Goal: Navigation & Orientation: Find specific page/section

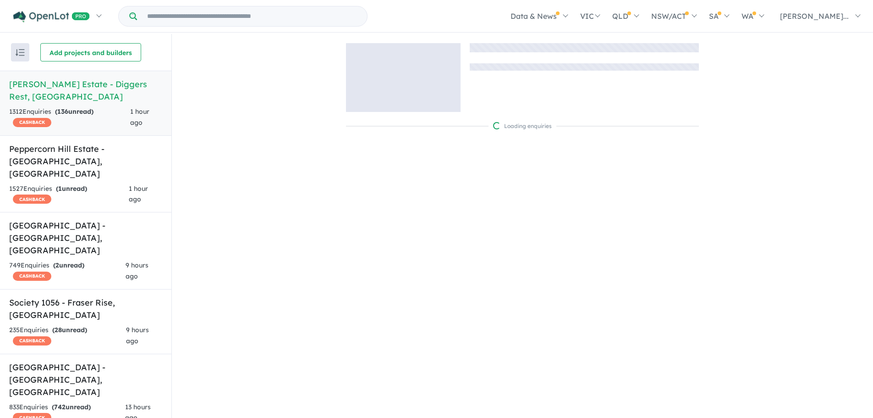
click at [274, 17] on input "Try estate name, suburb, builder or developer" at bounding box center [252, 16] width 226 height 20
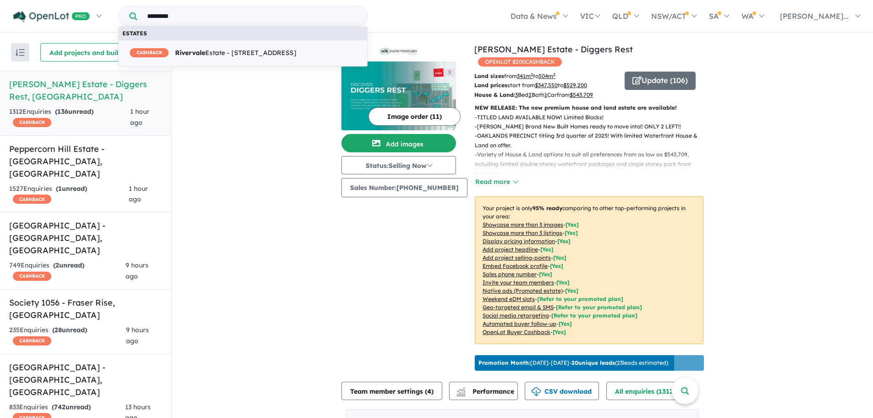
type input "*********"
click at [276, 49] on span "CASHBACK Rivervale Estate - 63 Reillys Road, Yarrawonga VIC 3730" at bounding box center [213, 53] width 167 height 11
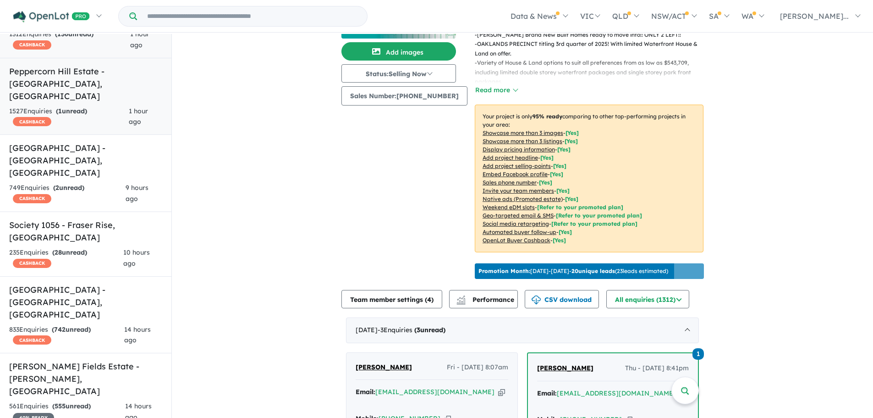
scroll to position [92, 0]
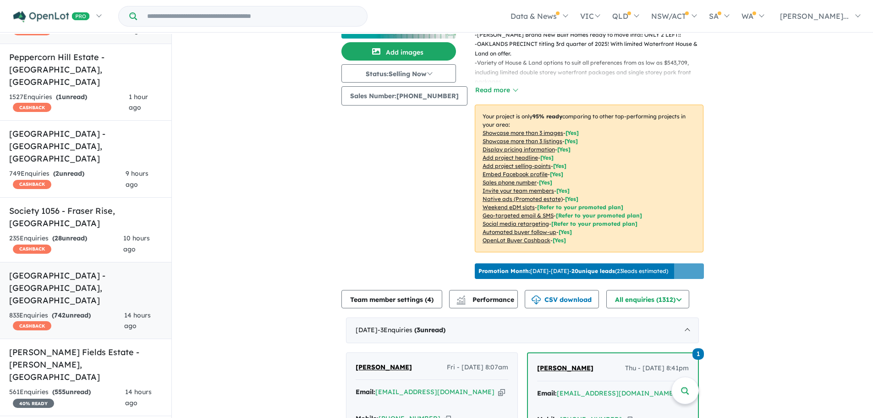
click at [101, 310] on div "833 Enquir ies ( 742 unread) CASHBACK" at bounding box center [66, 321] width 115 height 22
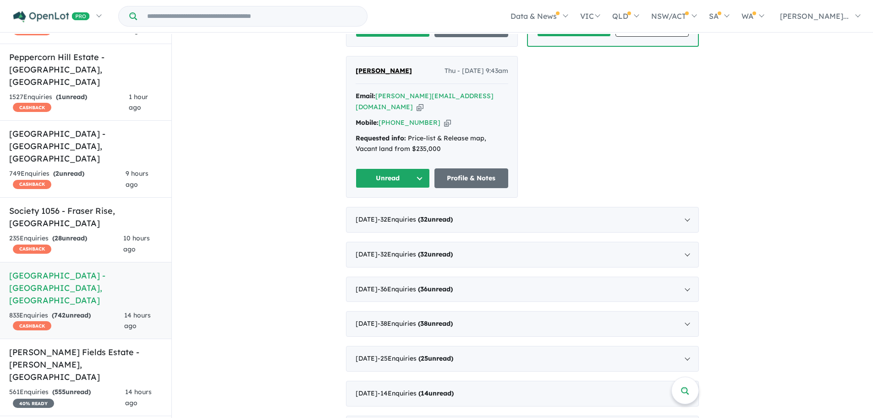
scroll to position [596, 0]
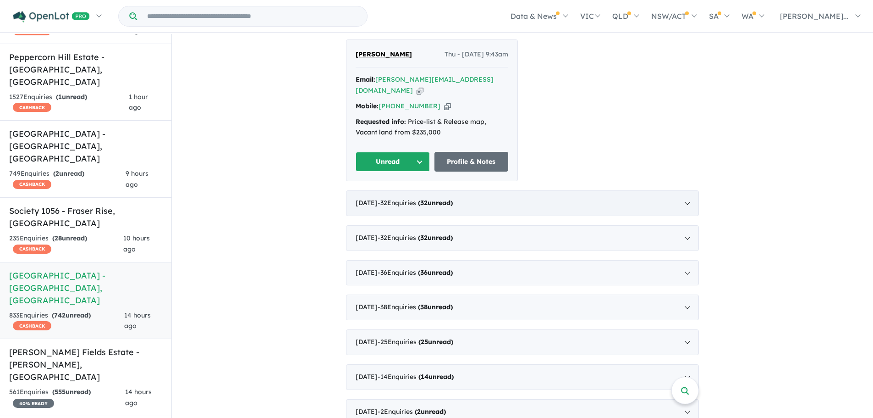
click at [685, 192] on div "September 2025 - 32 Enquir ies ( 32 unread)" at bounding box center [522, 203] width 353 height 26
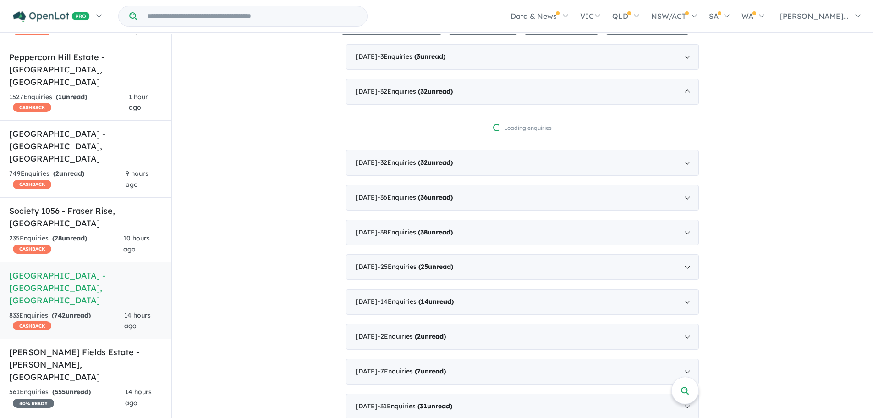
scroll to position [349, 0]
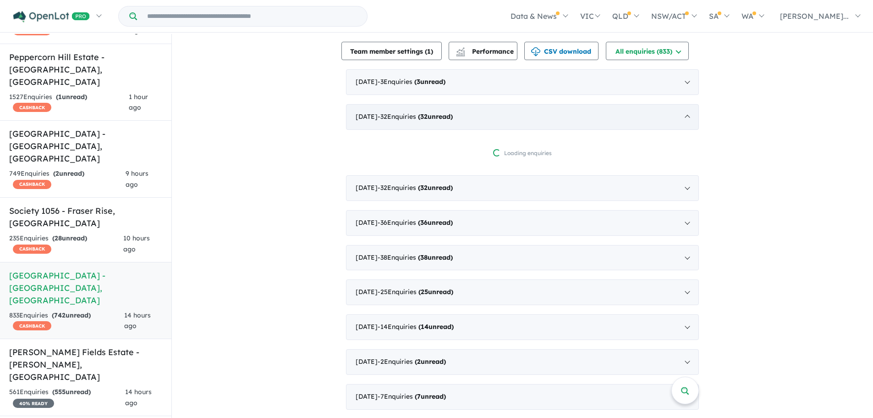
click at [685, 111] on div "September 2025 - 32 Enquir ies ( 32 unread)" at bounding box center [522, 117] width 353 height 26
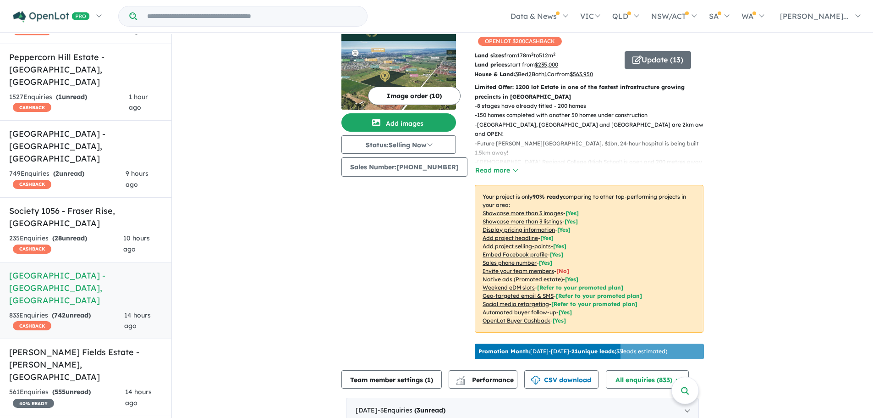
scroll to position [0, 0]
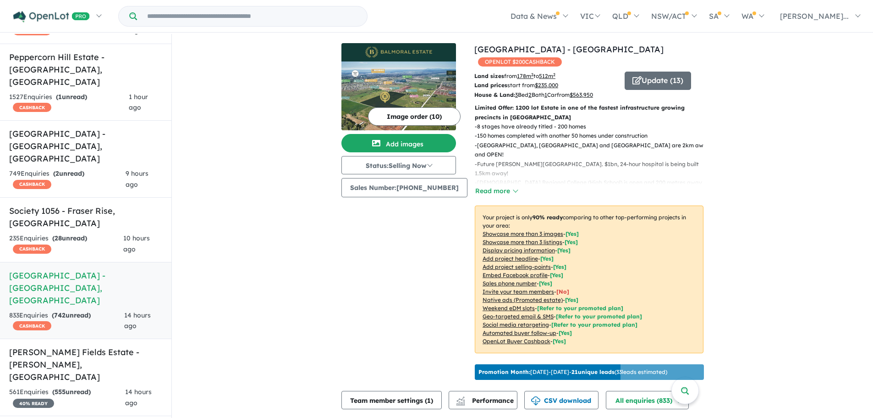
click at [406, 50] on img at bounding box center [398, 52] width 107 height 11
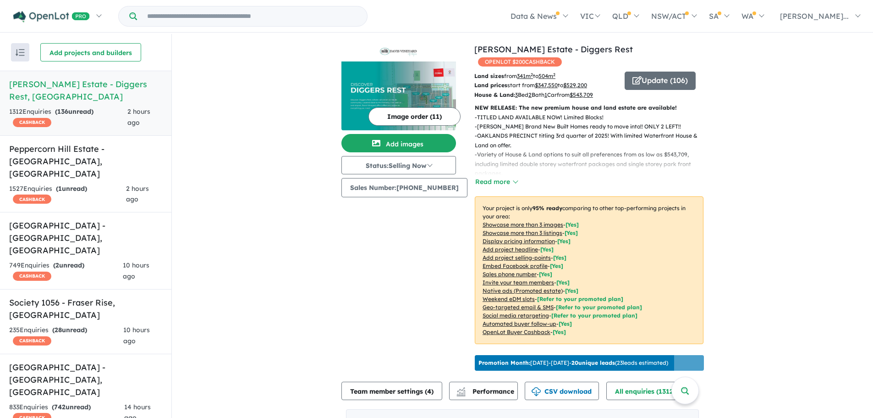
click at [91, 96] on h5 "[PERSON_NAME] Estate - [GEOGRAPHIC_DATA] , [GEOGRAPHIC_DATA]" at bounding box center [85, 90] width 153 height 25
click at [529, 51] on link "[PERSON_NAME] Estate - Diggers Rest" at bounding box center [553, 49] width 159 height 11
